Goal: Task Accomplishment & Management: Manage account settings

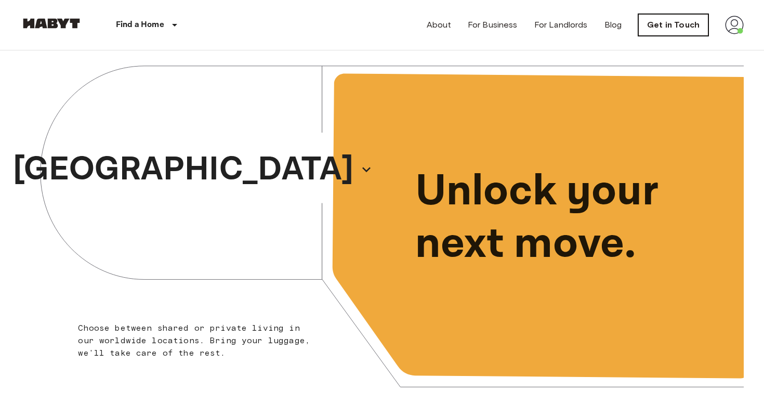
click at [666, 23] on link "Get in Touch" at bounding box center [673, 25] width 70 height 22
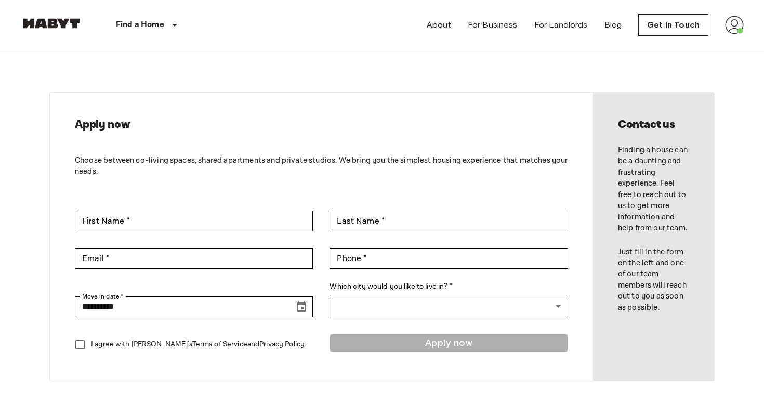
click at [733, 28] on img at bounding box center [734, 25] width 19 height 19
click at [689, 38] on li "Profile" at bounding box center [704, 43] width 104 height 19
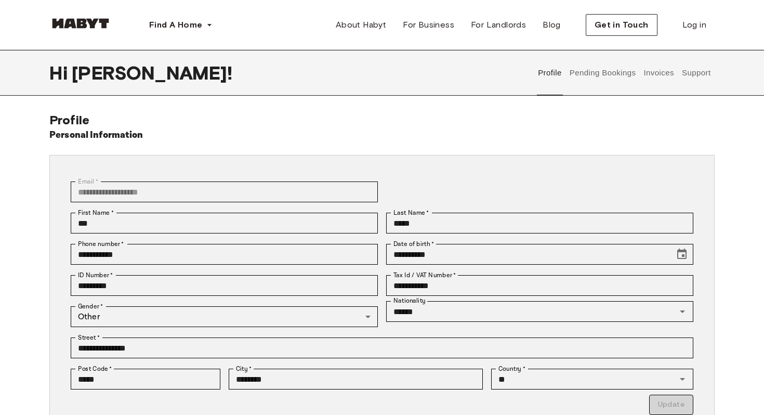
click at [595, 78] on button "Pending Bookings" at bounding box center [602, 73] width 69 height 46
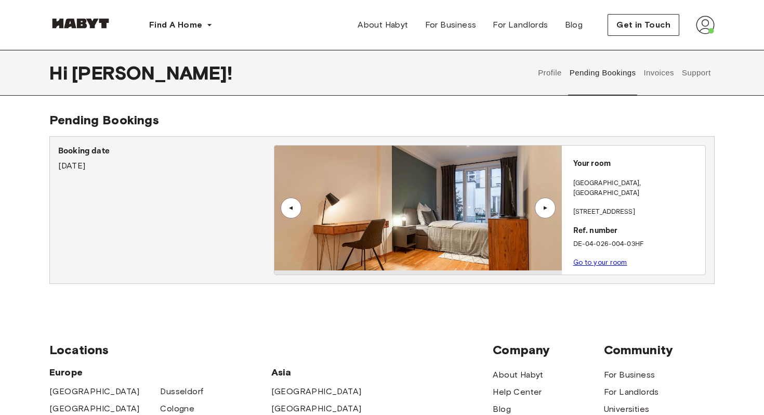
click at [547, 201] on div "▲" at bounding box center [545, 208] width 21 height 21
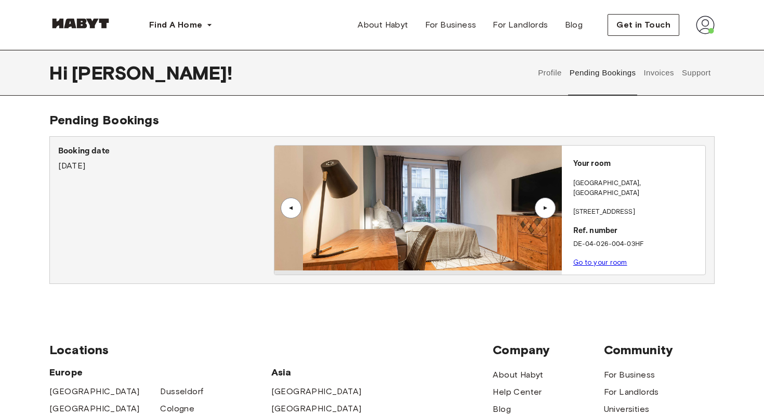
click at [547, 201] on div "▲" at bounding box center [545, 208] width 21 height 21
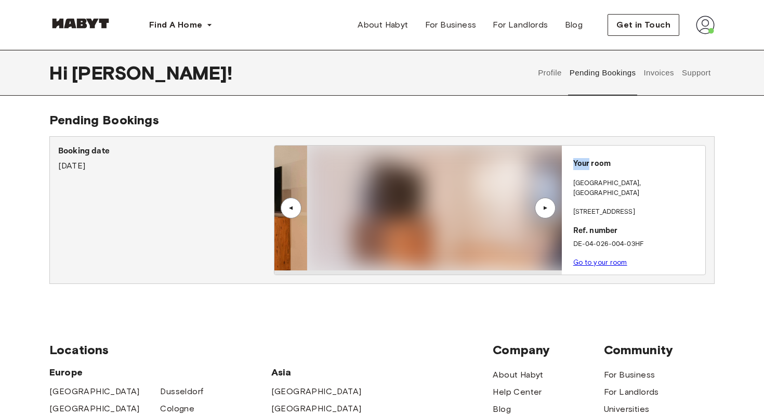
click at [547, 201] on div "▲" at bounding box center [545, 208] width 21 height 21
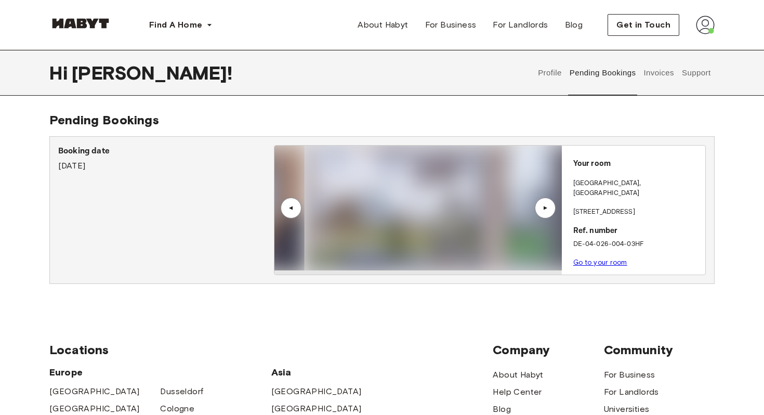
click at [547, 201] on div "▲" at bounding box center [545, 208] width 21 height 21
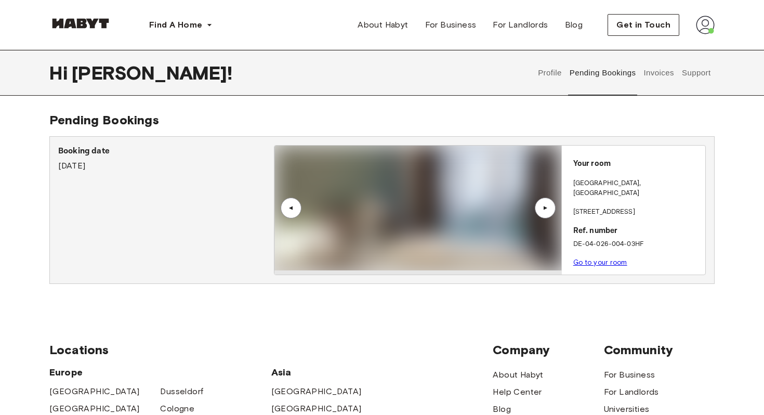
click at [668, 78] on button "Invoices" at bounding box center [659, 73] width 33 height 46
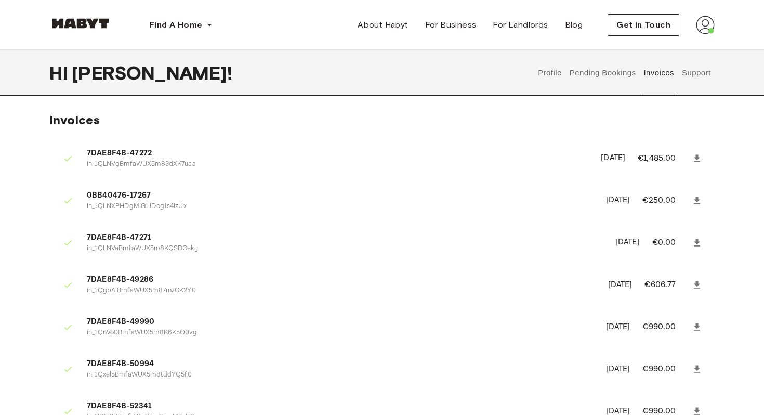
click at [703, 75] on button "Support" at bounding box center [696, 73] width 32 height 46
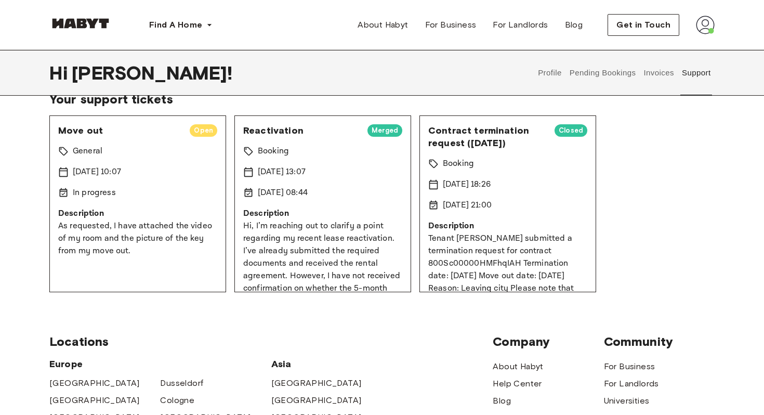
scroll to position [68, 0]
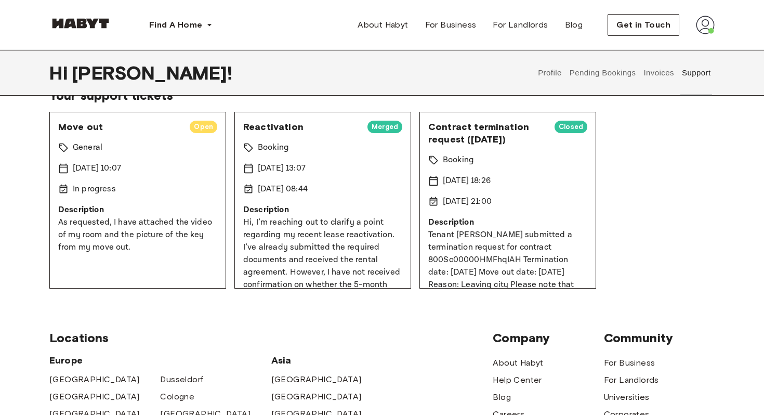
click at [173, 160] on div "Move out Open General 16 Sep 2025 10:07 In progress Description As requested, I…" at bounding box center [137, 200] width 177 height 177
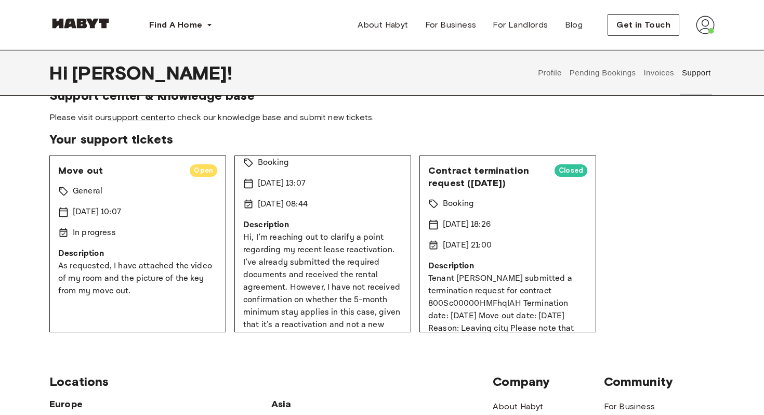
scroll to position [124, 0]
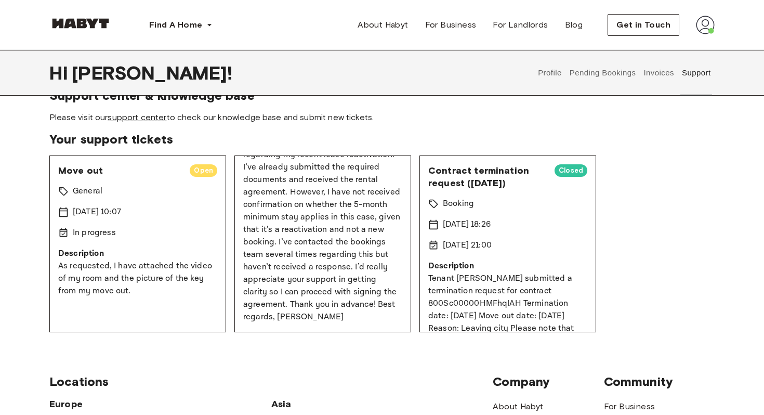
click at [144, 122] on link "support center" at bounding box center [137, 117] width 59 height 10
click at [706, 26] on img at bounding box center [705, 25] width 19 height 19
click at [678, 103] on section "Support center & knowledge base Please visit our support center to check our kn…" at bounding box center [381, 105] width 665 height 35
click at [611, 74] on button "Pending Bookings" at bounding box center [602, 73] width 69 height 46
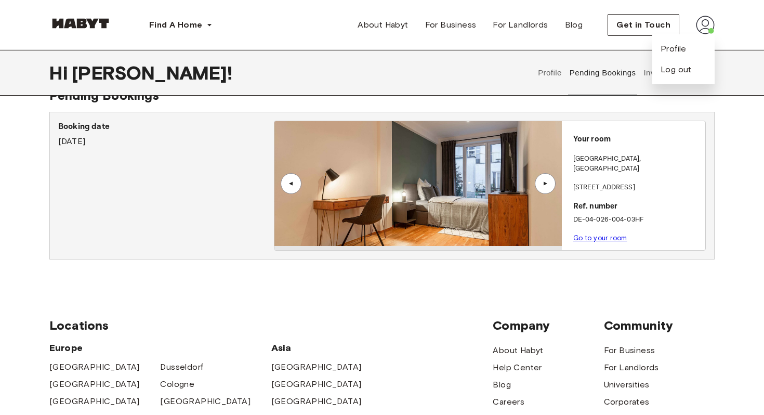
click at [77, 127] on p "Booking date" at bounding box center [166, 127] width 216 height 12
click at [612, 234] on link "Go to your room" at bounding box center [600, 238] width 54 height 8
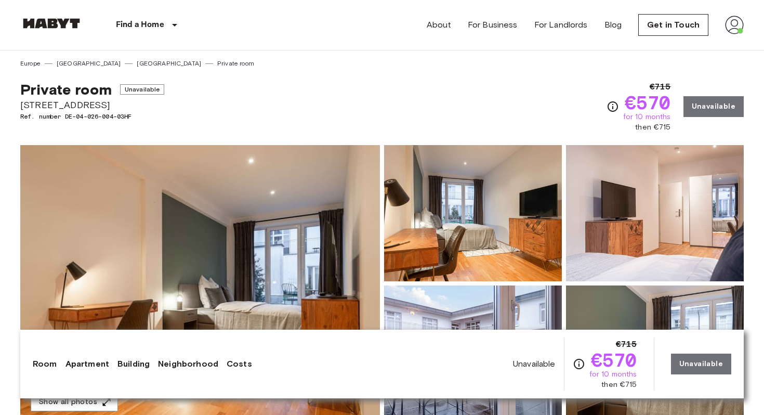
click at [701, 359] on div "Unavailable €715 €570 for 10 months then €715 Unavailable" at bounding box center [622, 364] width 218 height 52
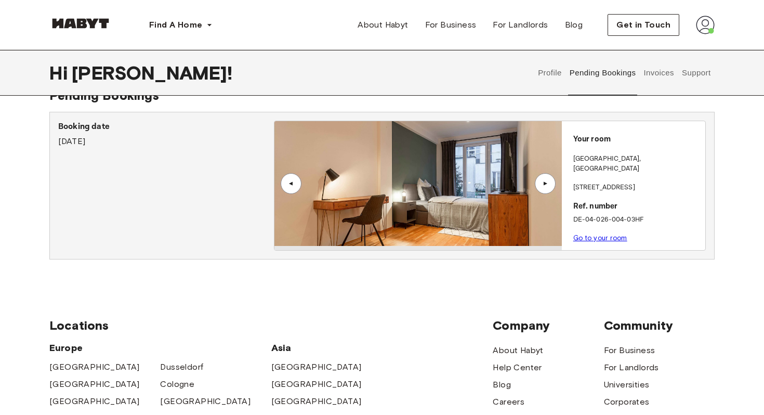
click at [546, 73] on button "Profile" at bounding box center [550, 73] width 27 height 46
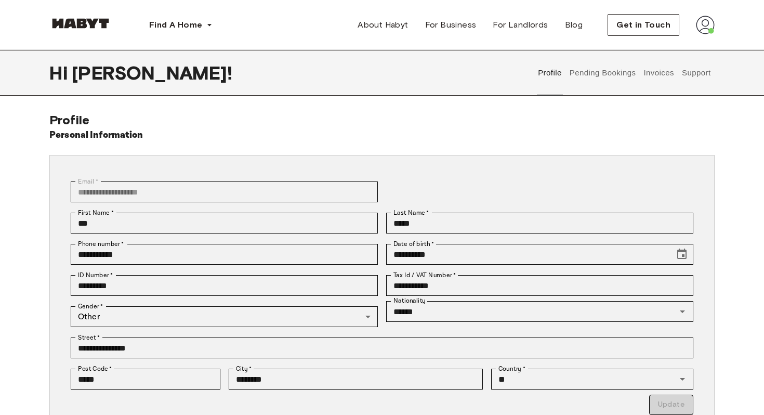
click at [662, 76] on button "Invoices" at bounding box center [659, 73] width 33 height 46
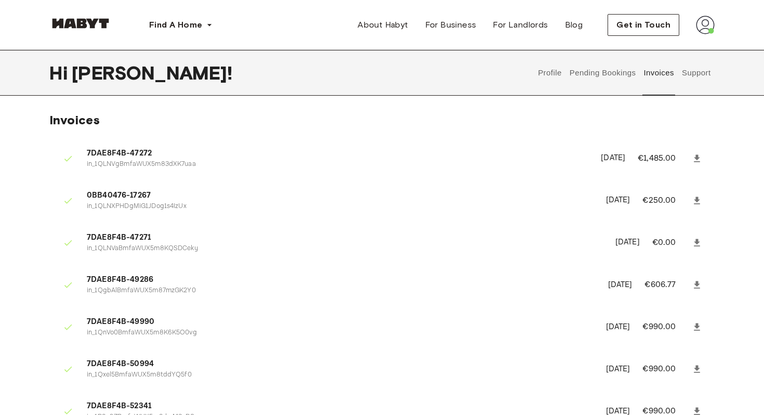
click at [690, 73] on button "Support" at bounding box center [696, 73] width 32 height 46
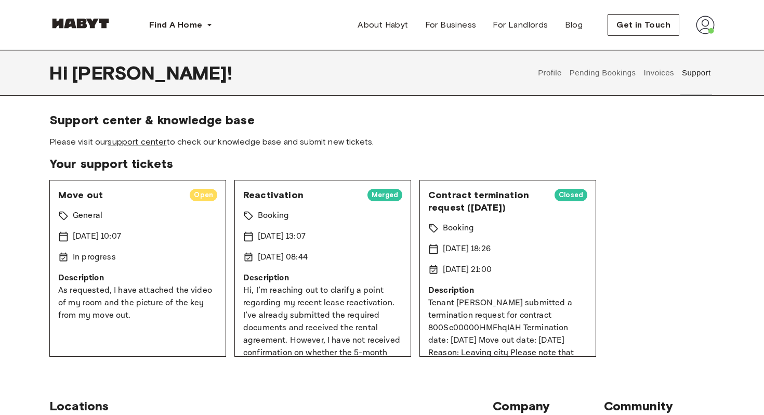
click at [200, 193] on span "Open" at bounding box center [204, 195] width 28 height 10
click at [80, 197] on span "Move out" at bounding box center [119, 195] width 123 height 12
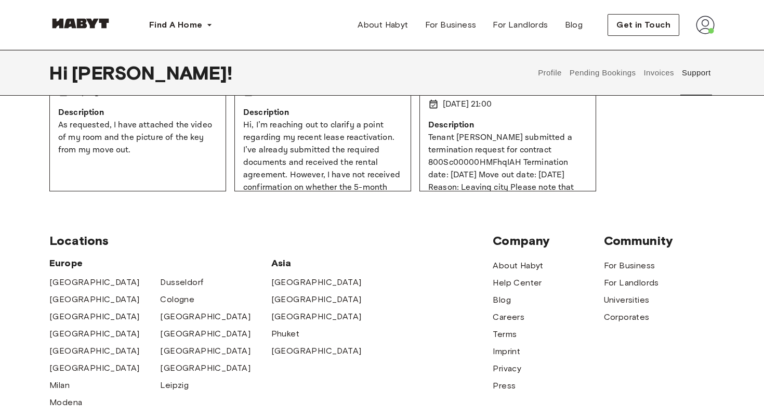
scroll to position [165, 0]
click at [139, 128] on p "As requested, I have attached the video of my room and the picture of the key f…" at bounding box center [137, 138] width 159 height 37
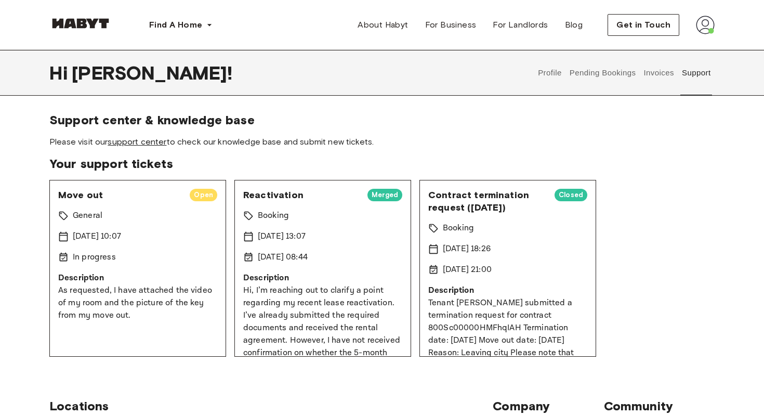
click at [146, 143] on link "support center" at bounding box center [137, 142] width 59 height 10
